Goal: Task Accomplishment & Management: Use online tool/utility

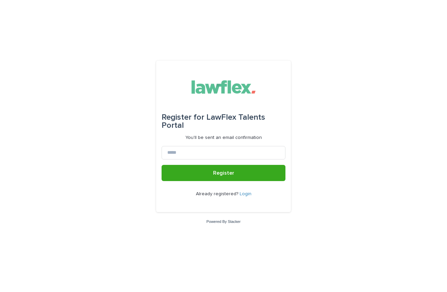
click at [244, 194] on link "Login" at bounding box center [246, 193] width 12 height 5
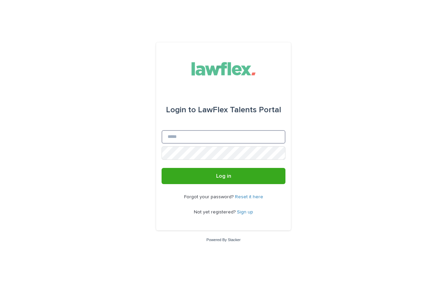
type input "**********"
click at [224, 176] on button "Log in" at bounding box center [224, 176] width 124 height 16
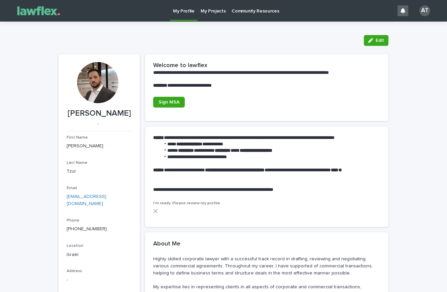
click at [211, 14] on link "My Projects" at bounding box center [213, 10] width 31 height 21
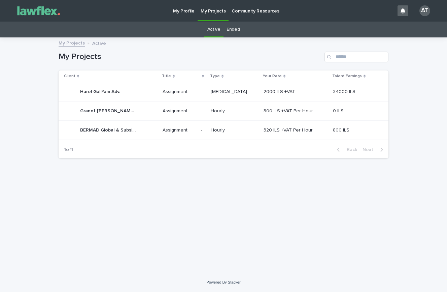
click at [98, 92] on p "Harel Gal-Yam Adv." at bounding box center [100, 91] width 41 height 7
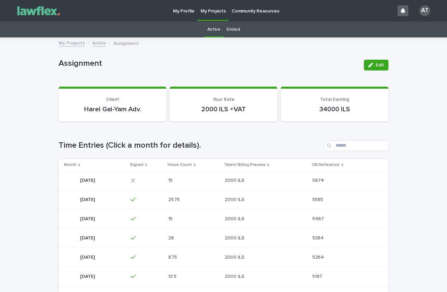
click at [96, 178] on p "August 2025" at bounding box center [88, 179] width 16 height 7
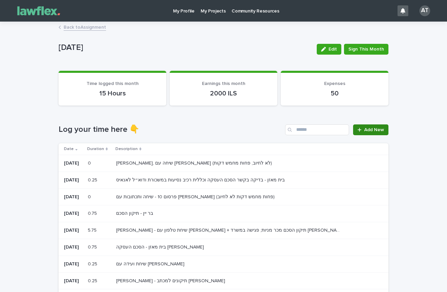
click at [374, 130] on span "Add New" at bounding box center [374, 129] width 20 height 5
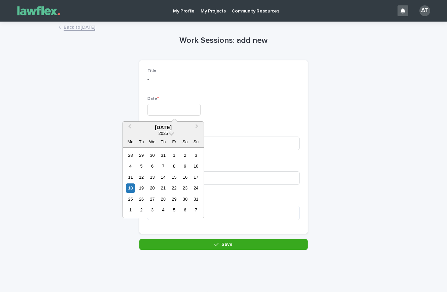
click at [180, 106] on input "text" at bounding box center [173, 110] width 53 height 12
click at [132, 186] on div "18" at bounding box center [130, 187] width 9 height 9
type input "*********"
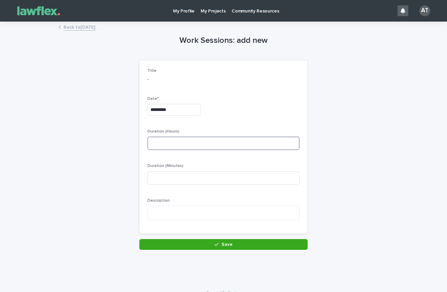
click at [172, 146] on input at bounding box center [223, 142] width 152 height 13
type input "*"
click at [169, 185] on div "Duration (Minutes)" at bounding box center [223, 176] width 152 height 26
click at [170, 181] on input at bounding box center [223, 177] width 152 height 13
type input "**"
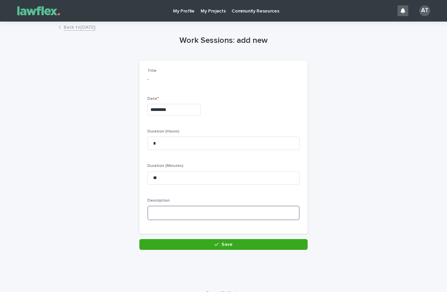
click at [172, 211] on textarea at bounding box center [223, 212] width 152 height 14
type textarea "*"
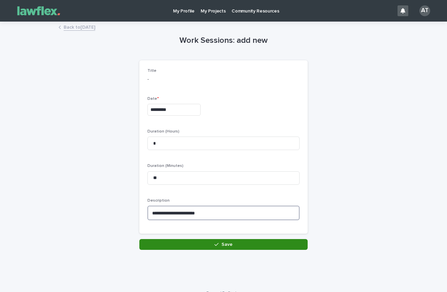
type textarea "**********"
click at [197, 244] on button "Save" at bounding box center [223, 244] width 168 height 11
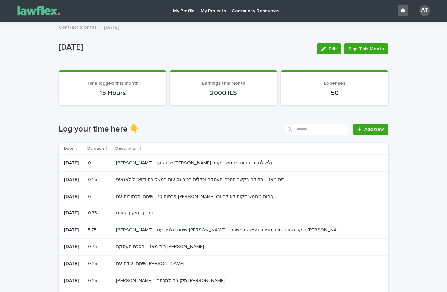
click at [30, 201] on div "Loading... Saving… Loading... Saving… August 2025 Edit Sign This Month August 2…" at bounding box center [223, 278] width 447 height 513
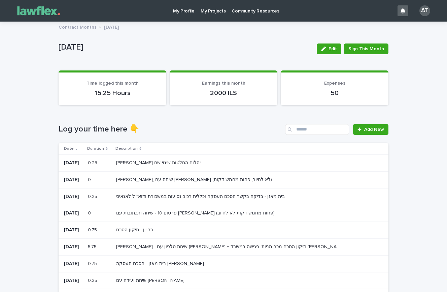
click at [30, 201] on div "Loading... Saving… Loading... Saving… August 2025 Edit Sign This Month August 2…" at bounding box center [223, 278] width 447 height 513
